Goal: Task Accomplishment & Management: Manage account settings

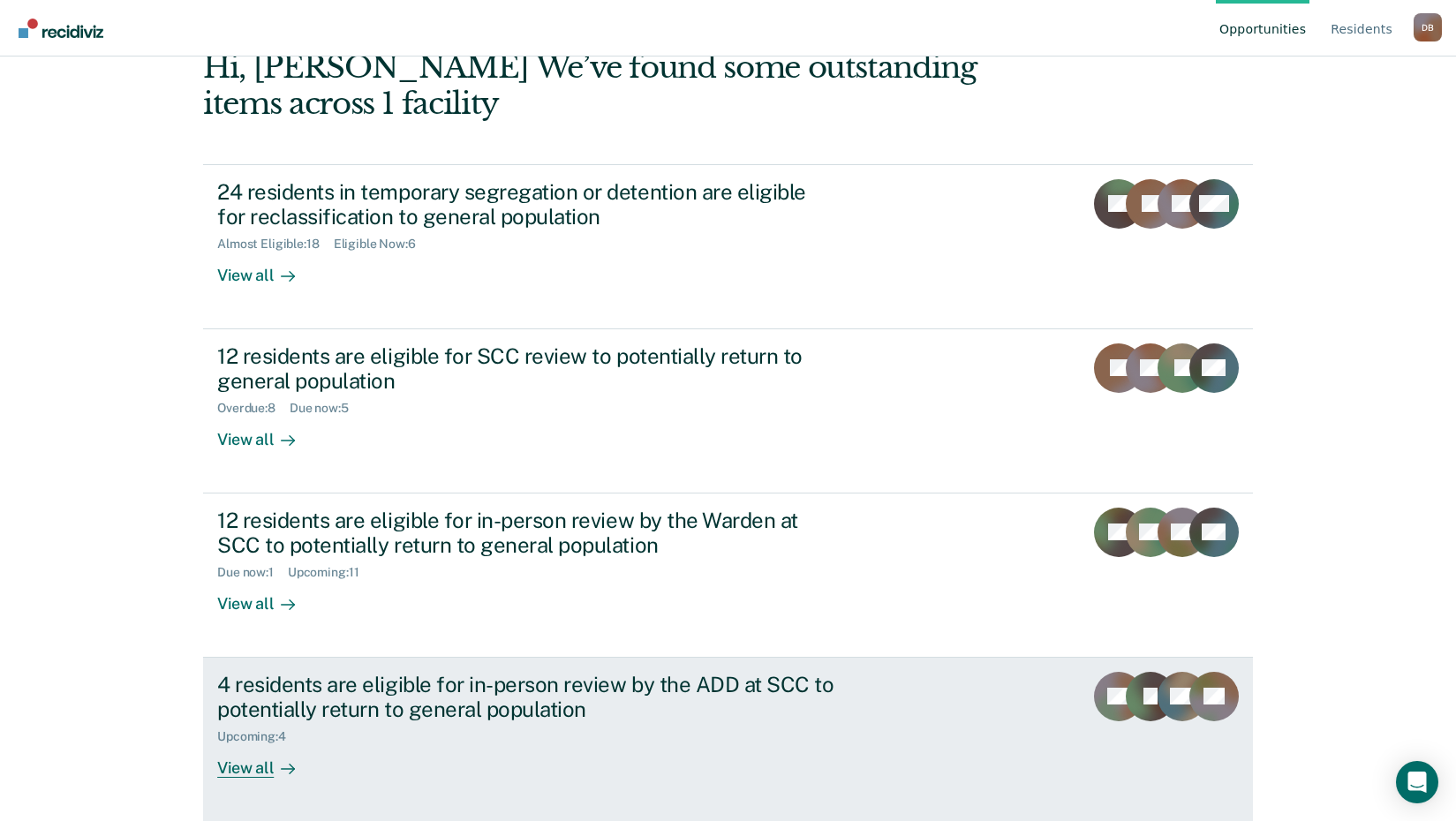
scroll to position [100, 0]
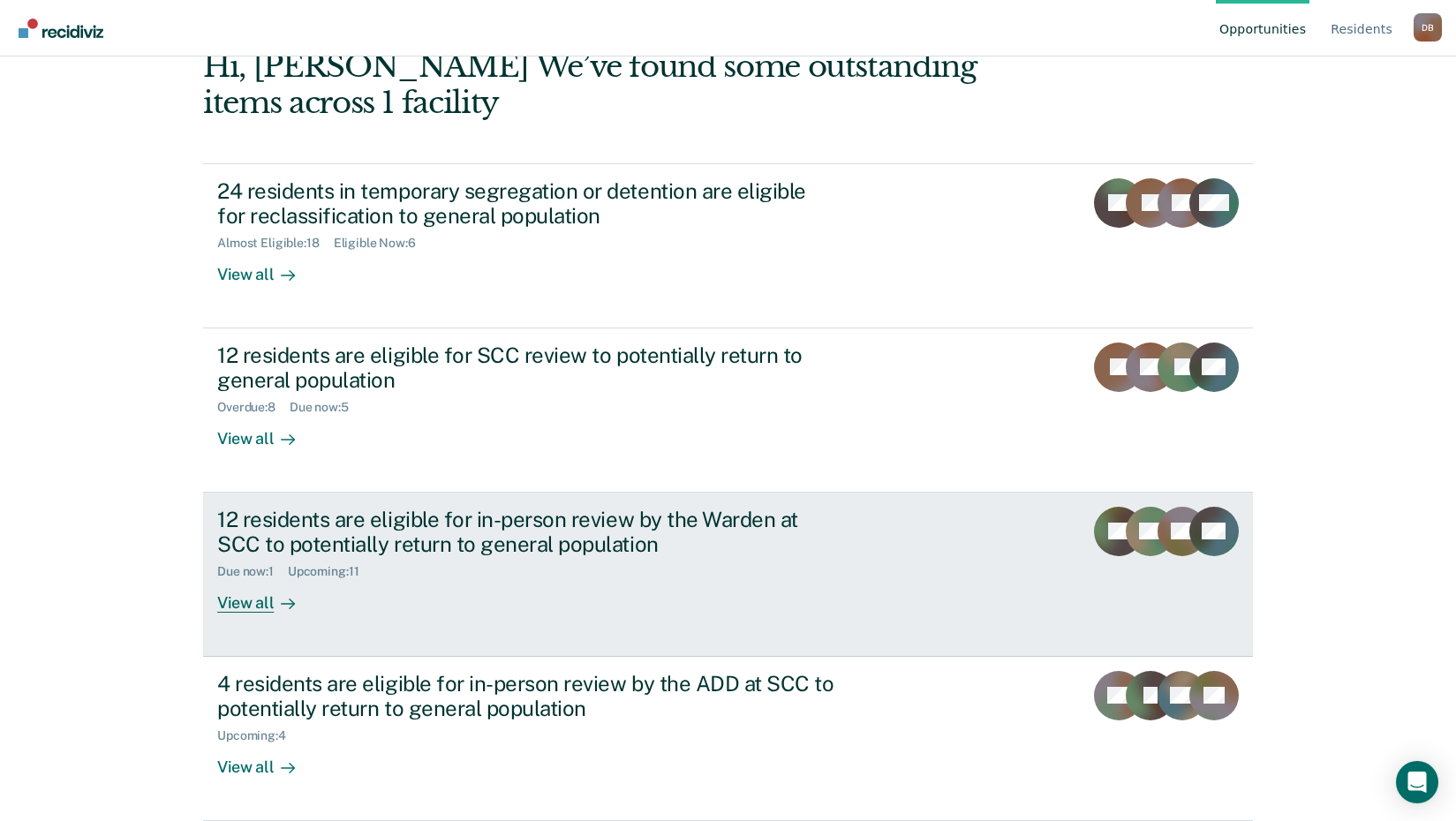
click at [458, 551] on div "12 residents are eligible for in-person review by the Warden at SCC to potentia…" at bounding box center [526, 533] width 620 height 51
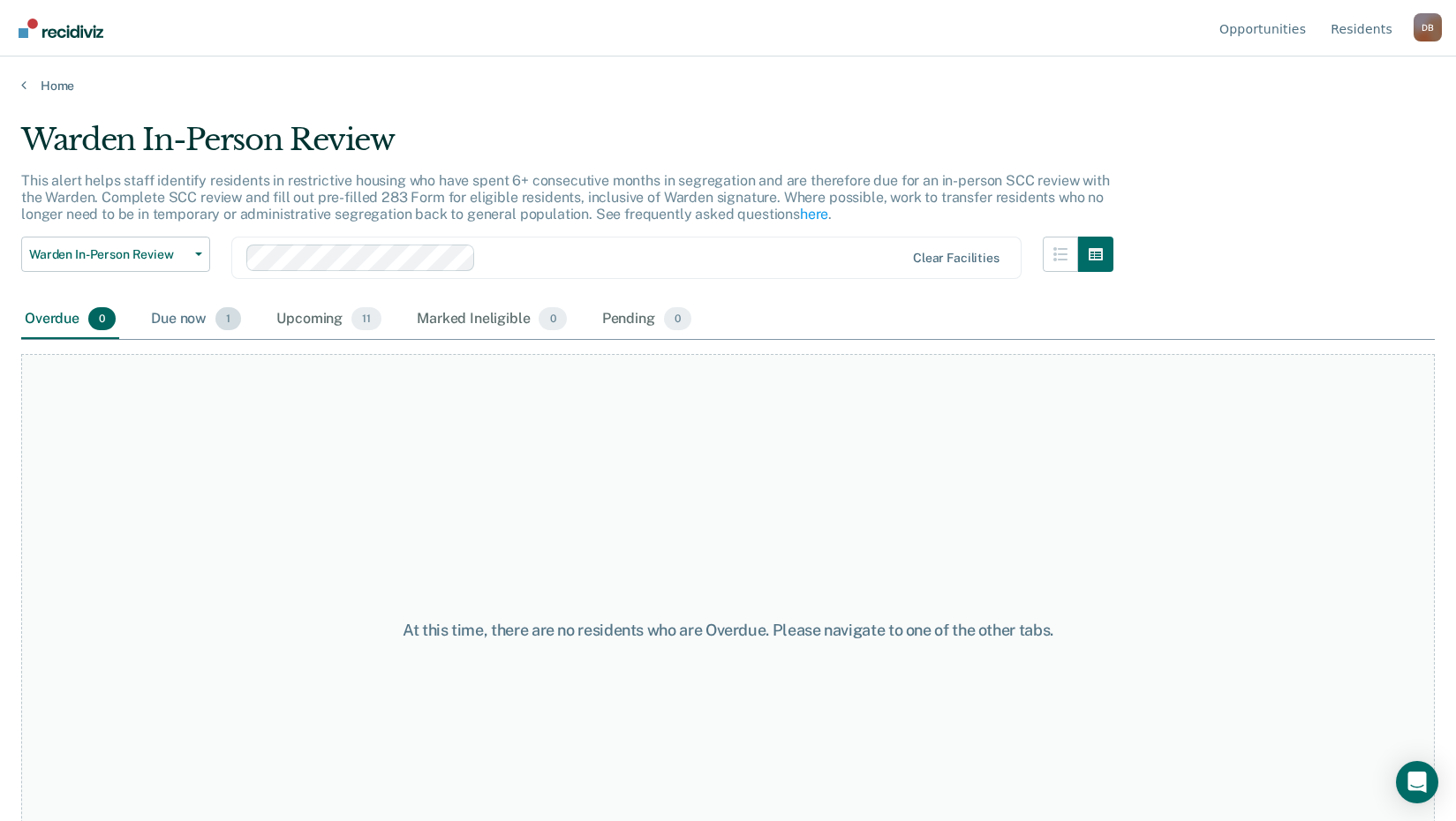
click at [198, 323] on div "Due now 1" at bounding box center [196, 319] width 97 height 39
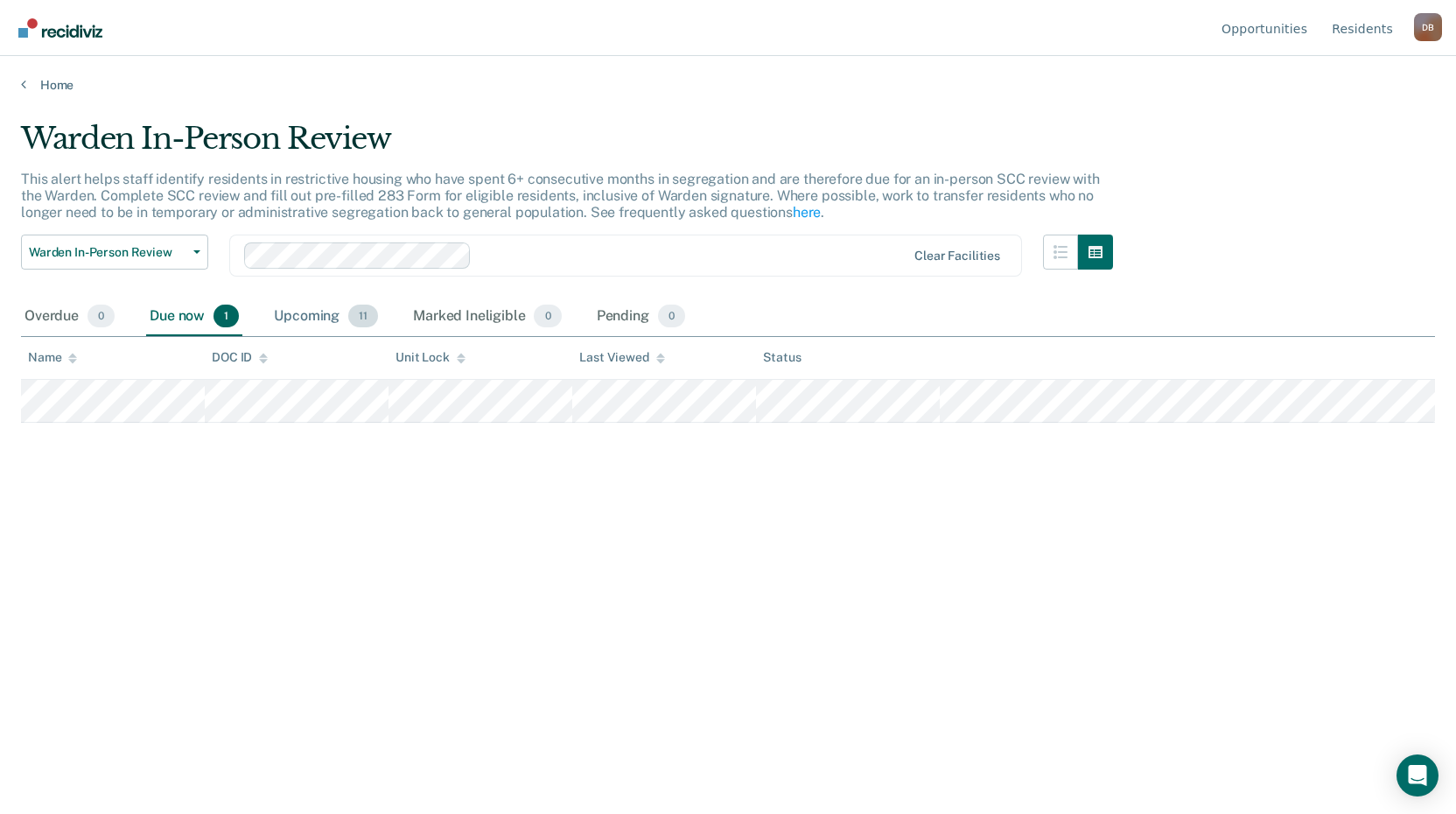
click at [300, 308] on div "Upcoming 11" at bounding box center [326, 317] width 112 height 39
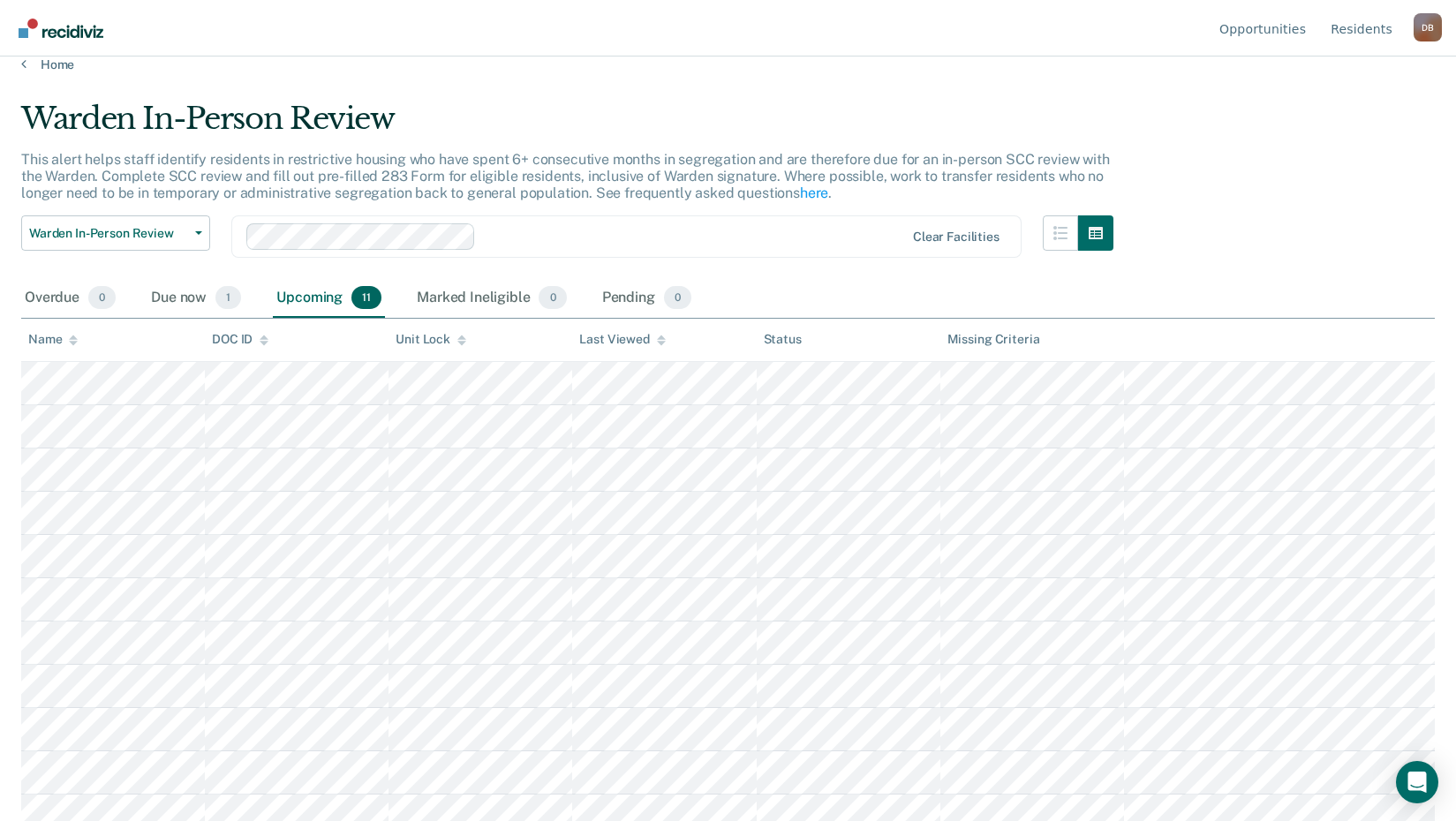
scroll to position [38, 0]
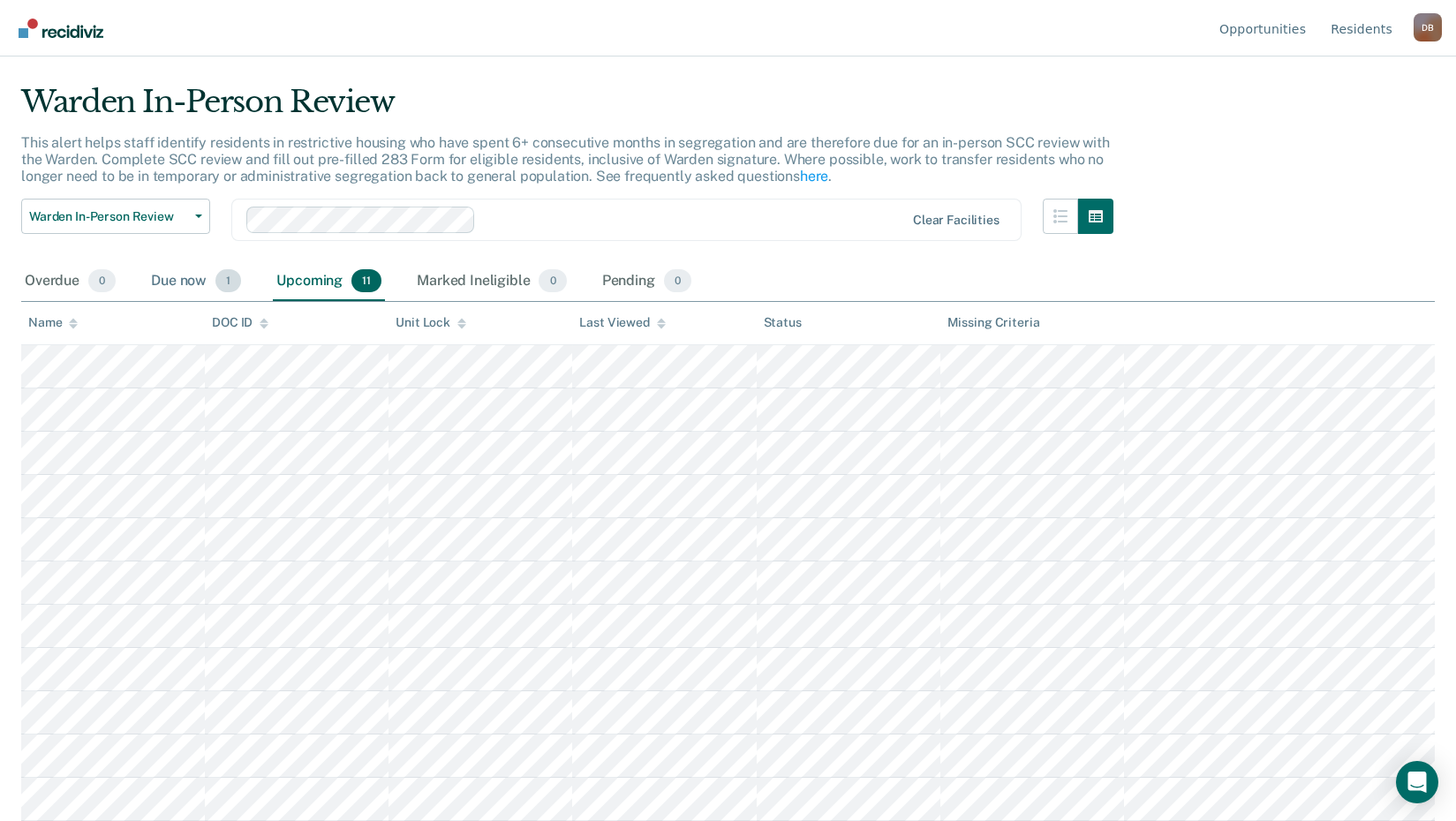
click at [203, 284] on div "Due now 1" at bounding box center [196, 281] width 97 height 39
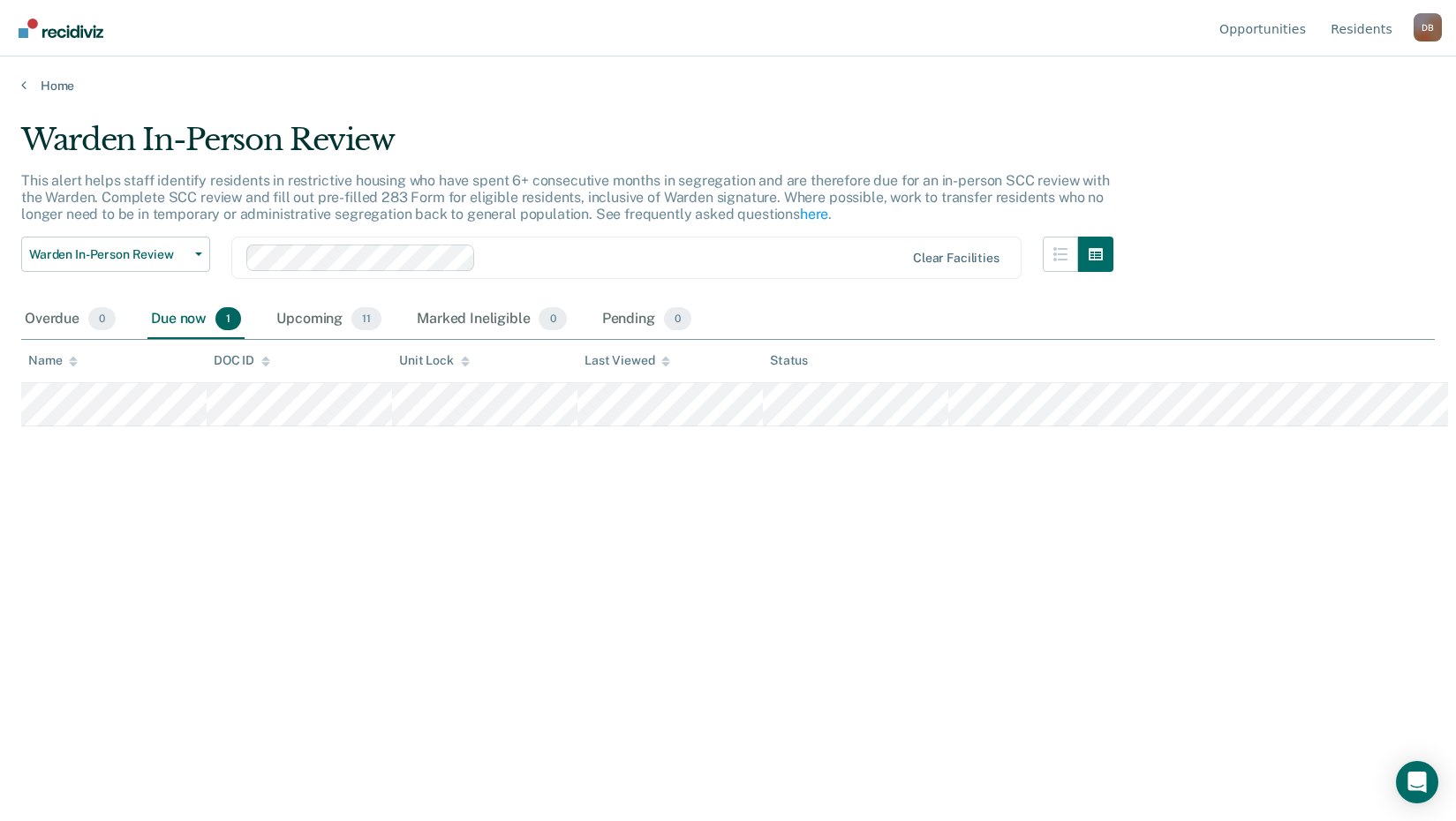
scroll to position [0, 0]
click at [332, 318] on div "Upcoming 11" at bounding box center [329, 319] width 112 height 39
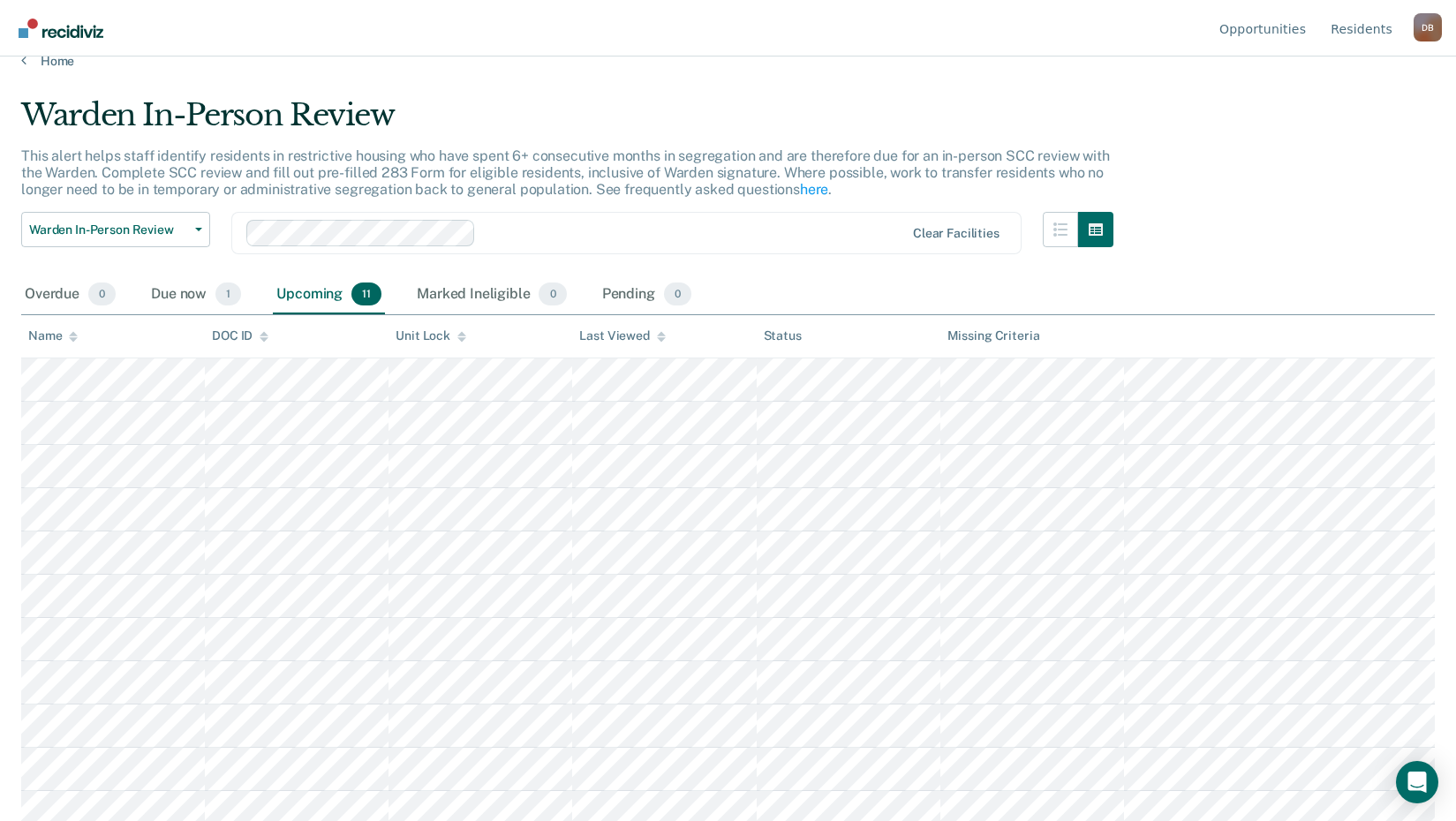
scroll to position [38, 0]
